Goal: Go to known website: Access a specific website the user already knows

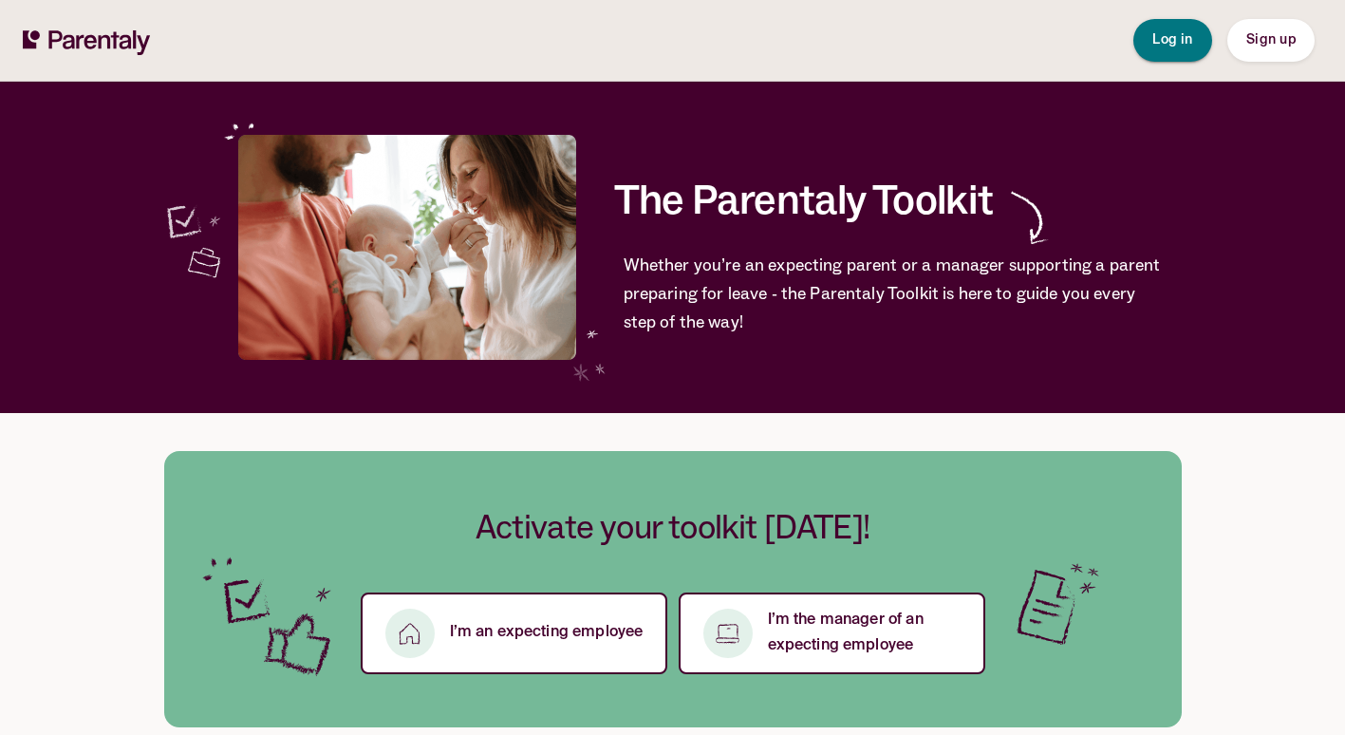
click at [1169, 43] on span "Log in" at bounding box center [1173, 39] width 41 height 13
